Goal: Information Seeking & Learning: Learn about a topic

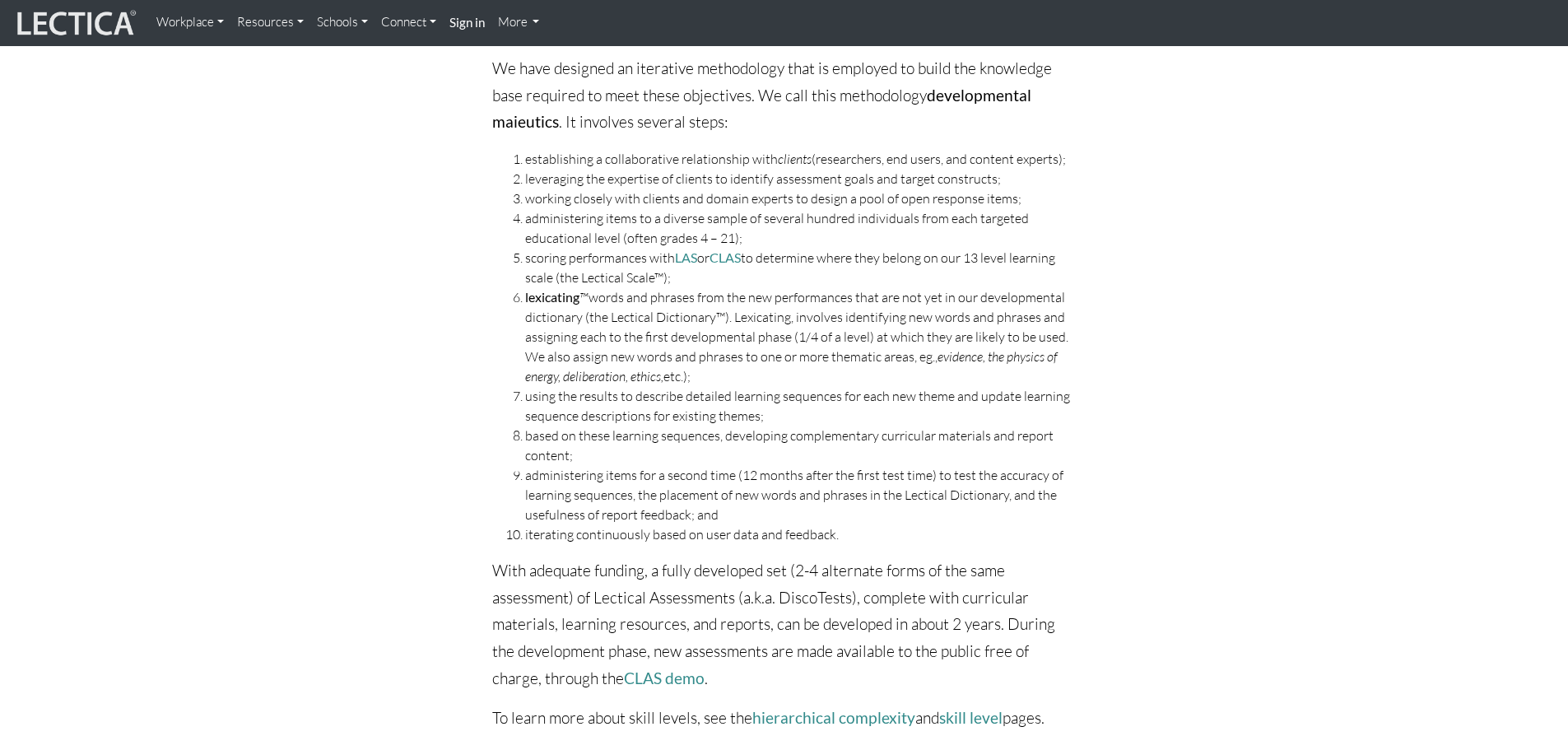
scroll to position [412, 0]
click at [731, 314] on li "lexicating ™ words and phrases from the new performances that are not yet in ou…" at bounding box center [800, 335] width 551 height 99
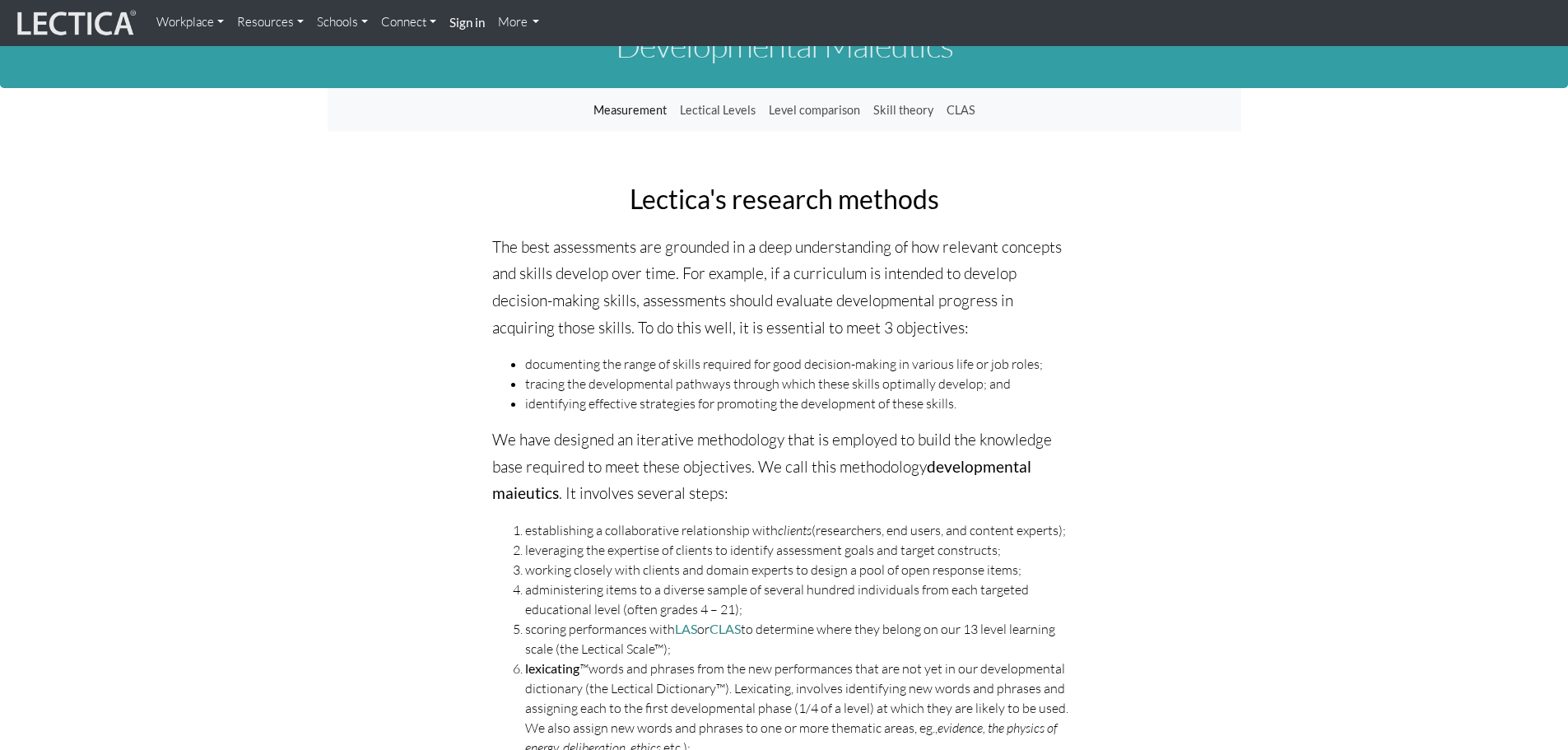
scroll to position [0, 0]
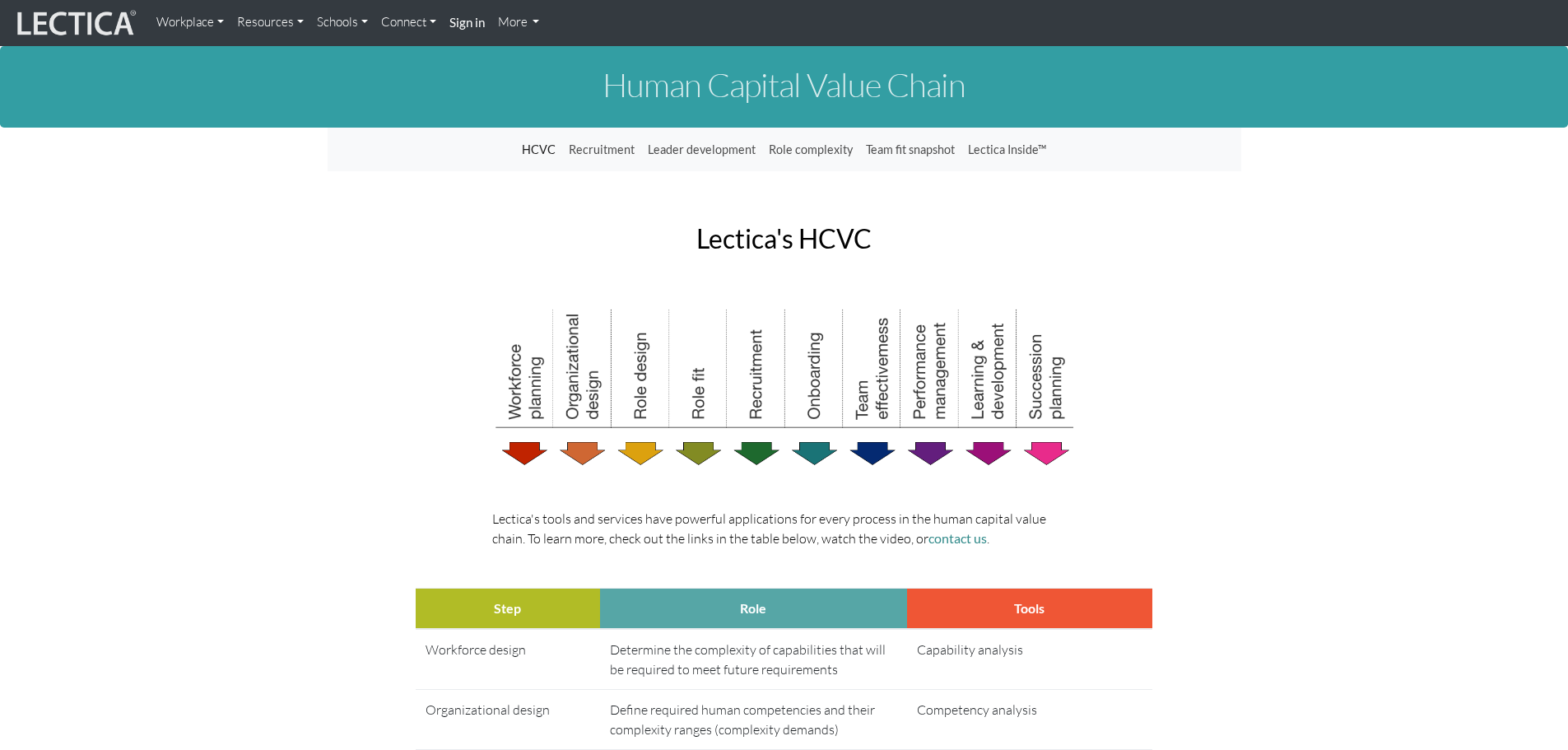
scroll to position [82, 0]
